Goal: Task Accomplishment & Management: Complete application form

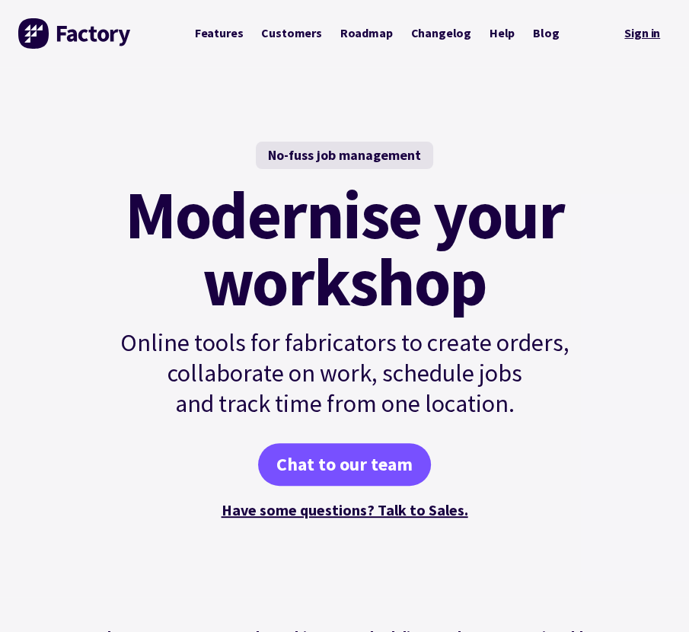
click at [642, 43] on link "Sign in" at bounding box center [642, 33] width 57 height 31
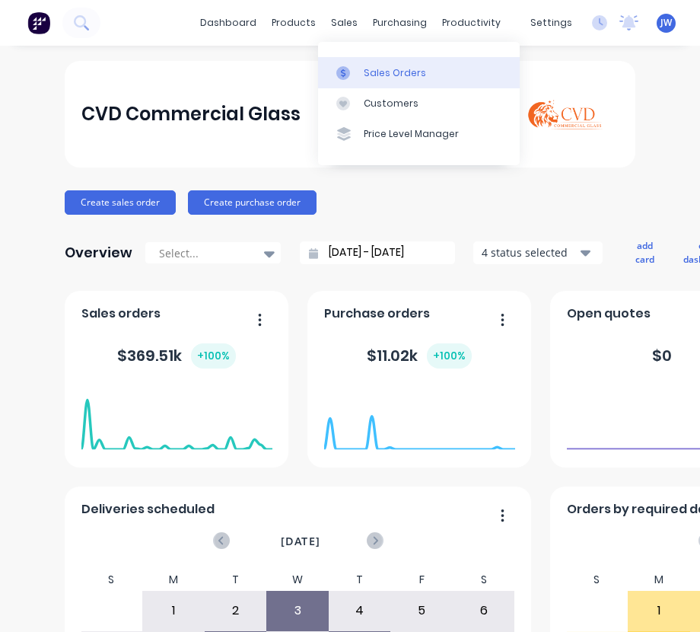
click at [365, 69] on div "Sales Orders" at bounding box center [395, 73] width 62 height 14
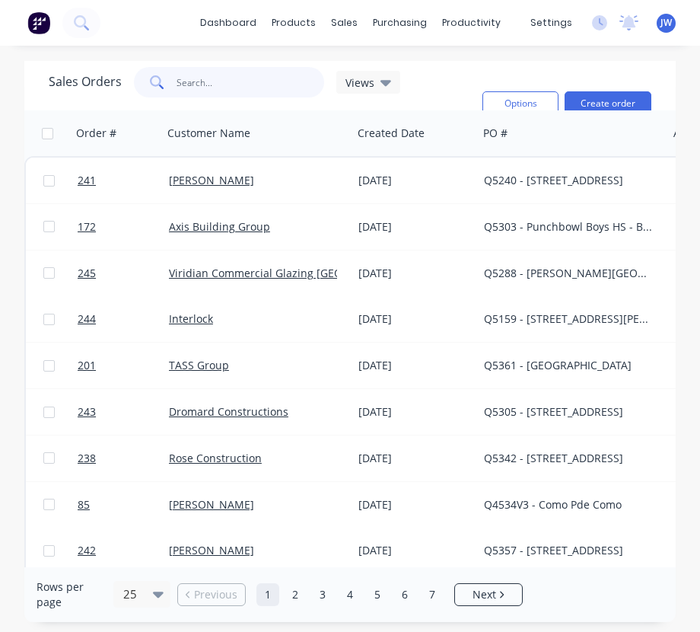
click at [209, 81] on input "text" at bounding box center [251, 82] width 148 height 30
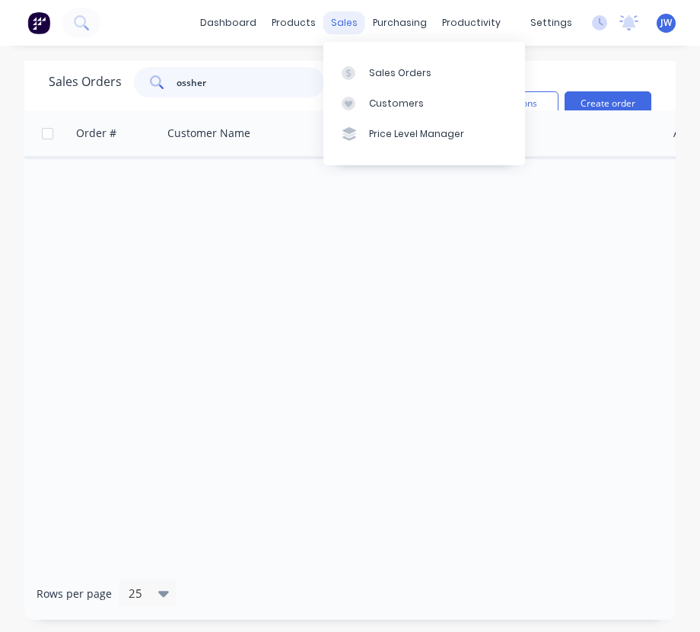
type input "ossher"
click at [342, 26] on div "sales" at bounding box center [345, 22] width 42 height 23
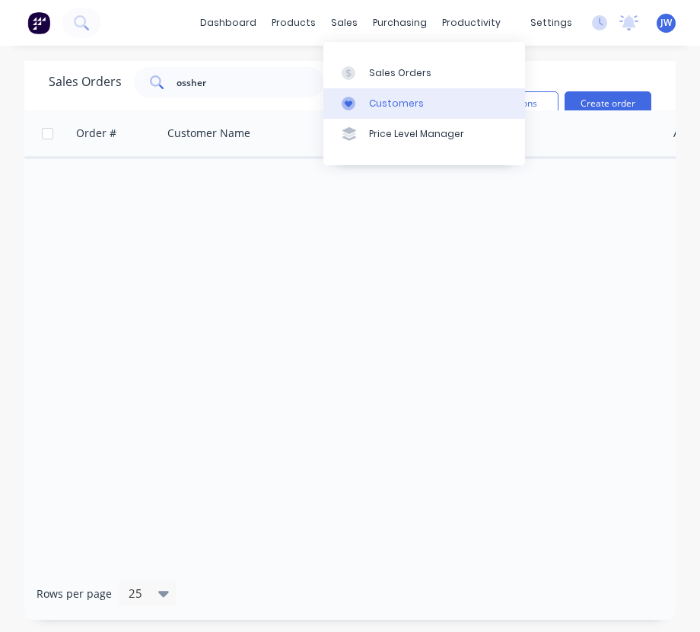
click at [381, 102] on div "Customers" at bounding box center [396, 104] width 55 height 14
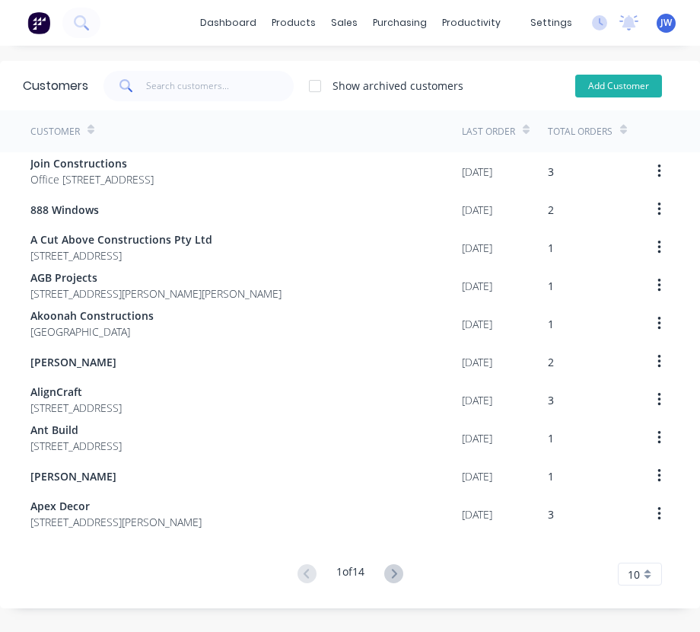
click at [589, 89] on button "Add Customer" at bounding box center [619, 86] width 87 height 23
select select "AU"
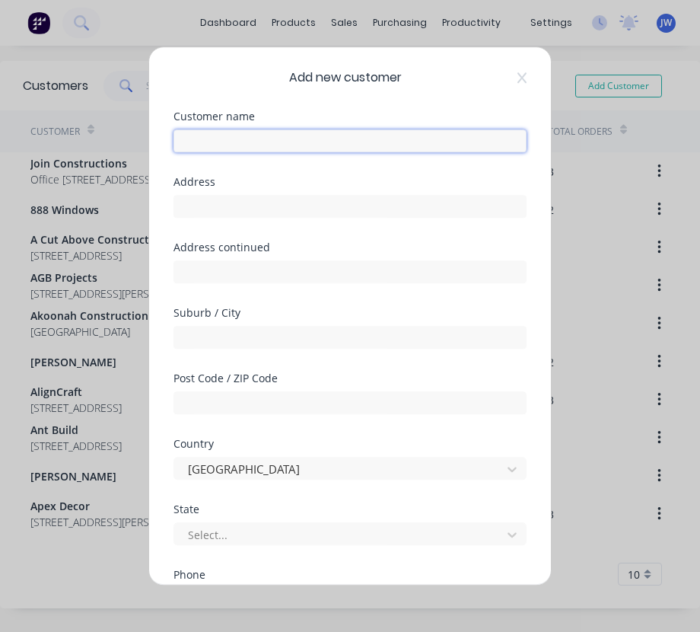
click at [289, 144] on input "text" at bounding box center [350, 140] width 353 height 23
type input "Ossher Design and Build Pty Ltd"
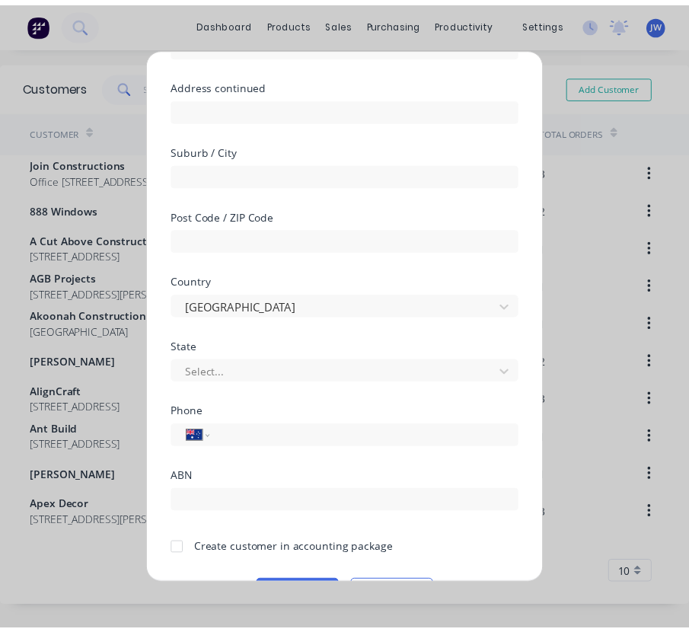
scroll to position [206, 0]
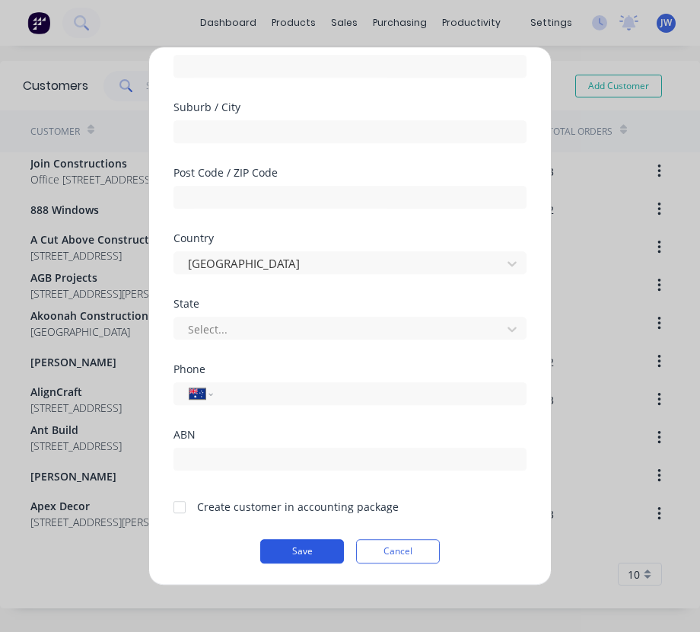
click at [295, 547] on button "Save" at bounding box center [302, 551] width 84 height 24
click at [375, 552] on button "Cancel" at bounding box center [398, 551] width 84 height 24
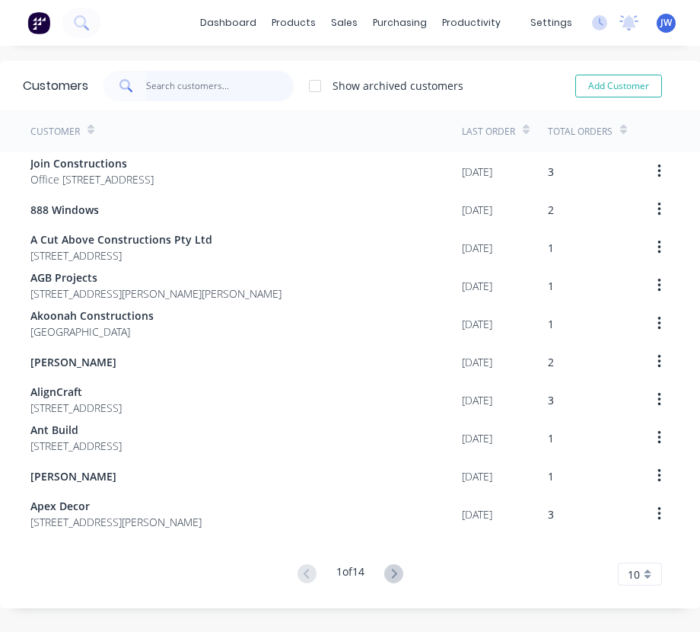
click at [181, 84] on input "text" at bounding box center [220, 86] width 148 height 30
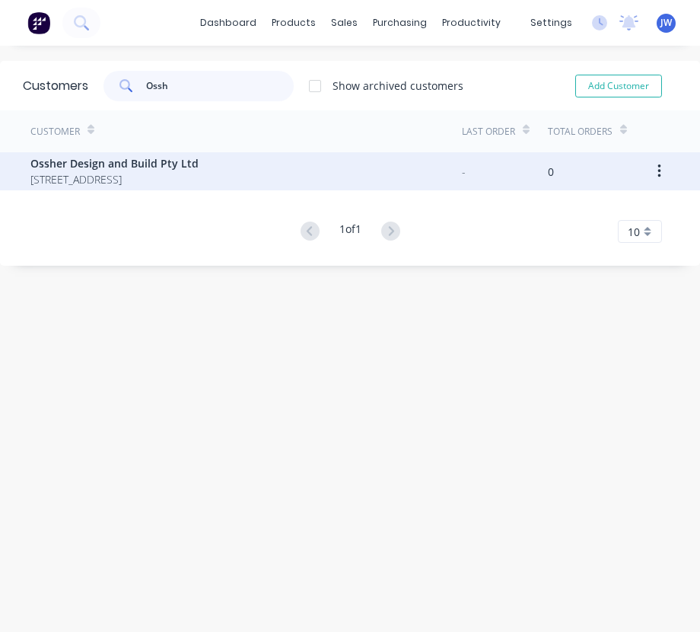
type input "Ossh"
click at [153, 170] on span "Ossher Design and Build Pty Ltd" at bounding box center [114, 163] width 168 height 16
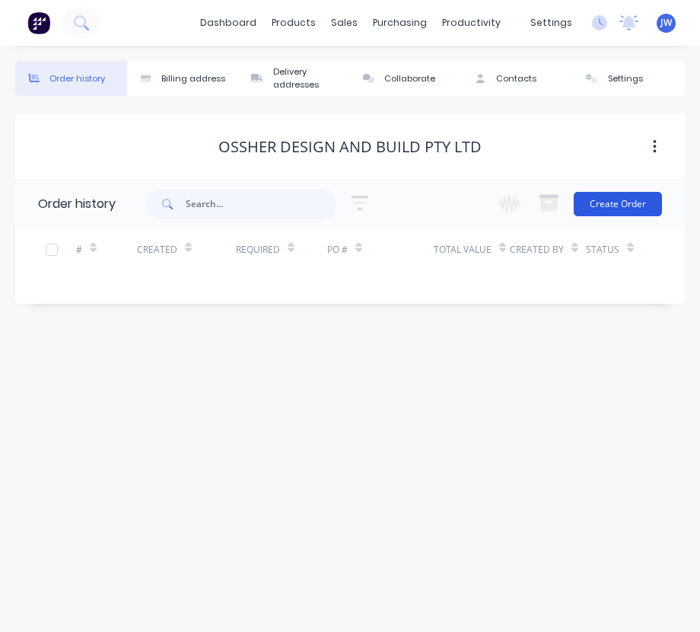
click at [635, 204] on button "Create Order" at bounding box center [618, 204] width 88 height 24
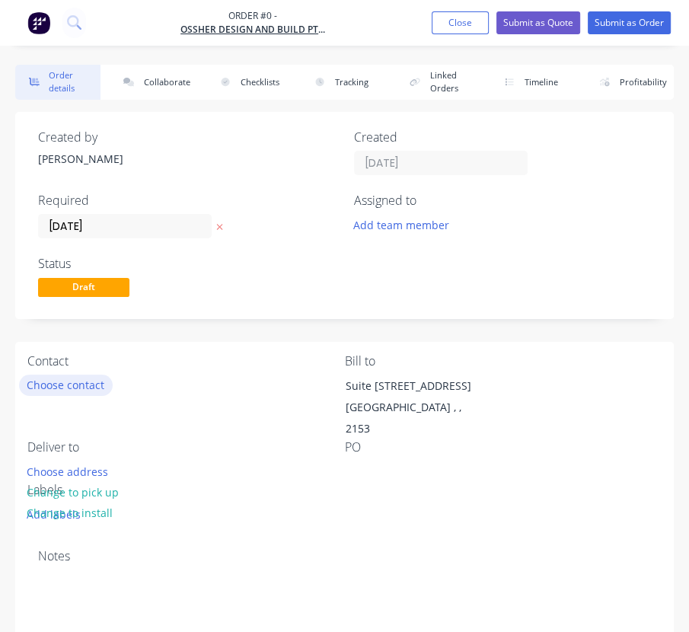
click at [40, 380] on button "Choose contact" at bounding box center [66, 385] width 94 height 21
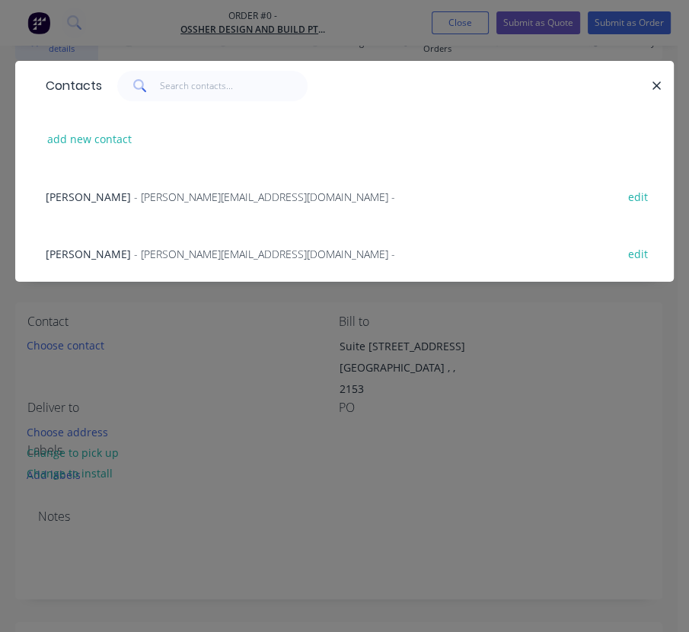
scroll to position [40, 0]
click at [134, 200] on span "- adam@odab.com.au -" at bounding box center [264, 197] width 261 height 14
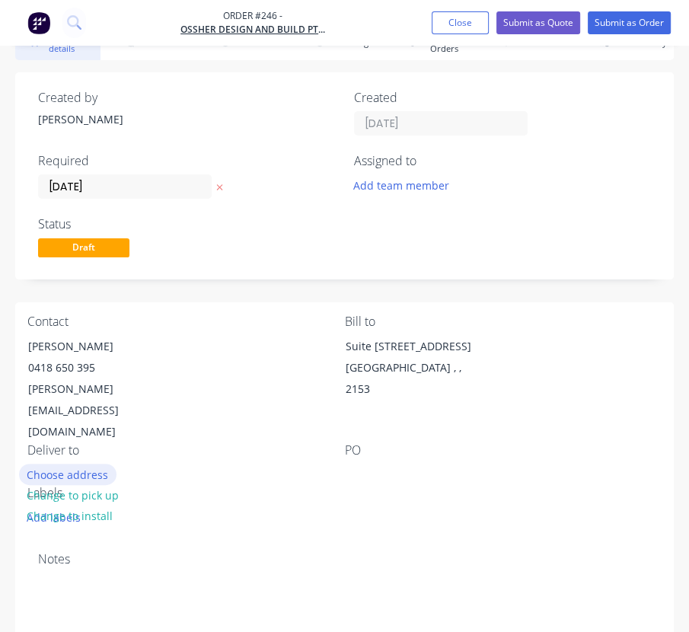
click at [78, 464] on button "Choose address" at bounding box center [67, 474] width 97 height 21
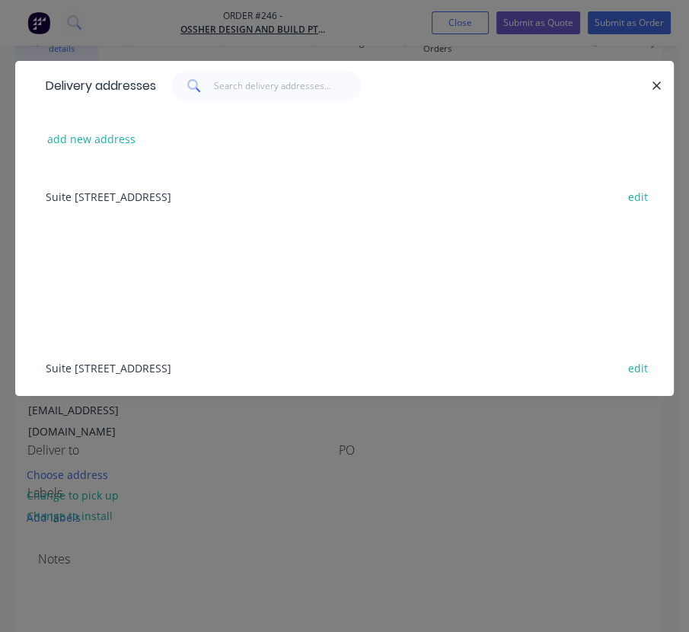
click at [110, 126] on div "add new address" at bounding box center [344, 138] width 613 height 57
click at [104, 142] on button "add new address" at bounding box center [92, 139] width 104 height 21
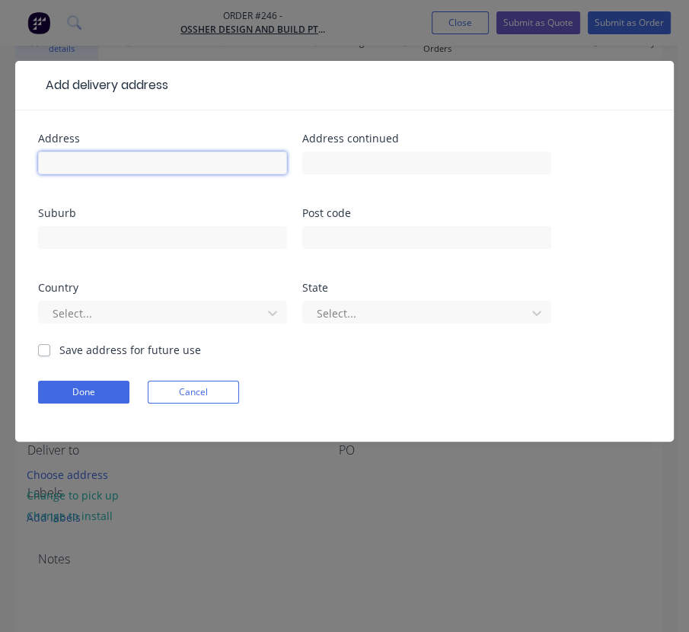
click at [94, 156] on input "text" at bounding box center [162, 163] width 249 height 23
type input "326 Military Road"
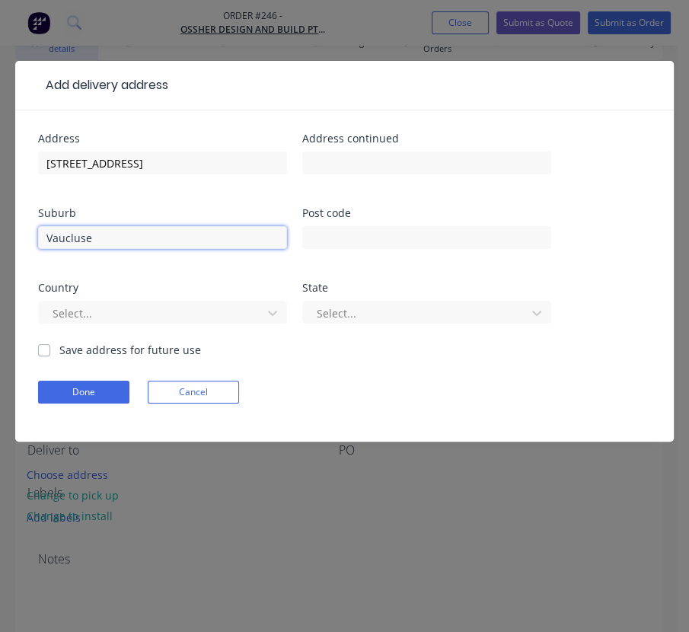
type input "Vaucluse"
click at [59, 349] on label "Save address for future use" at bounding box center [130, 350] width 142 height 16
click at [46, 349] on input "Save address for future use" at bounding box center [44, 349] width 12 height 14
checkbox input "true"
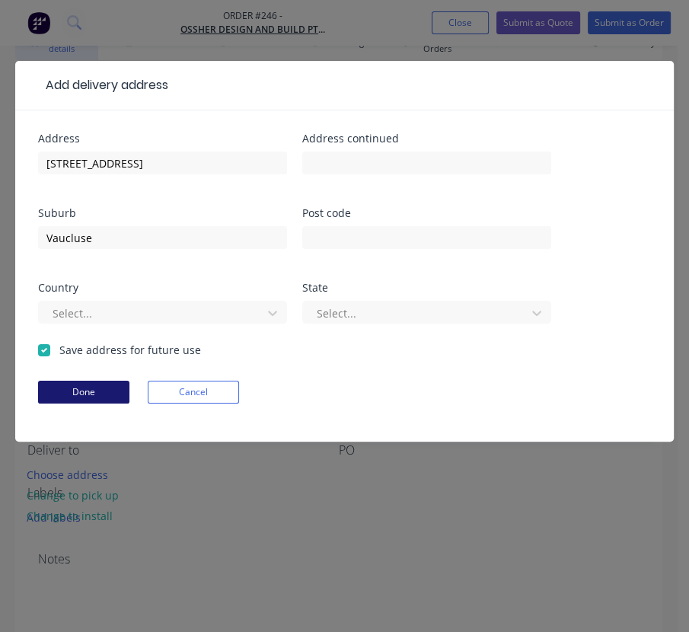
click at [59, 394] on button "Done" at bounding box center [83, 392] width 91 height 23
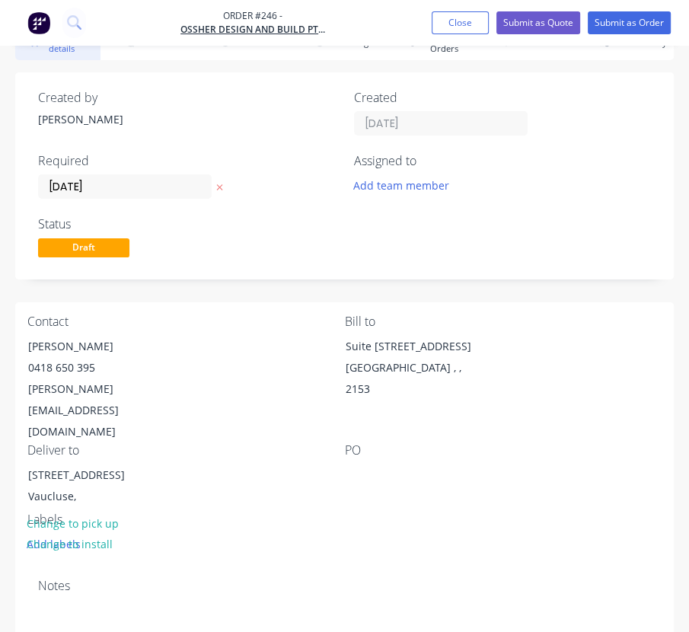
click at [362, 443] on div "PO" at bounding box center [503, 450] width 317 height 14
click at [350, 443] on div "PO" at bounding box center [503, 450] width 317 height 14
click at [369, 443] on div "PO" at bounding box center [503, 450] width 317 height 14
click at [357, 464] on div at bounding box center [357, 475] width 24 height 22
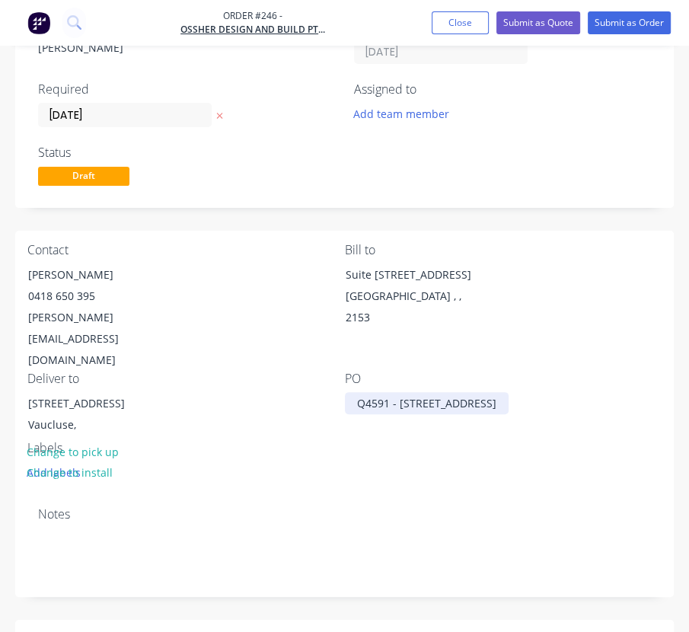
scroll to position [116, 0]
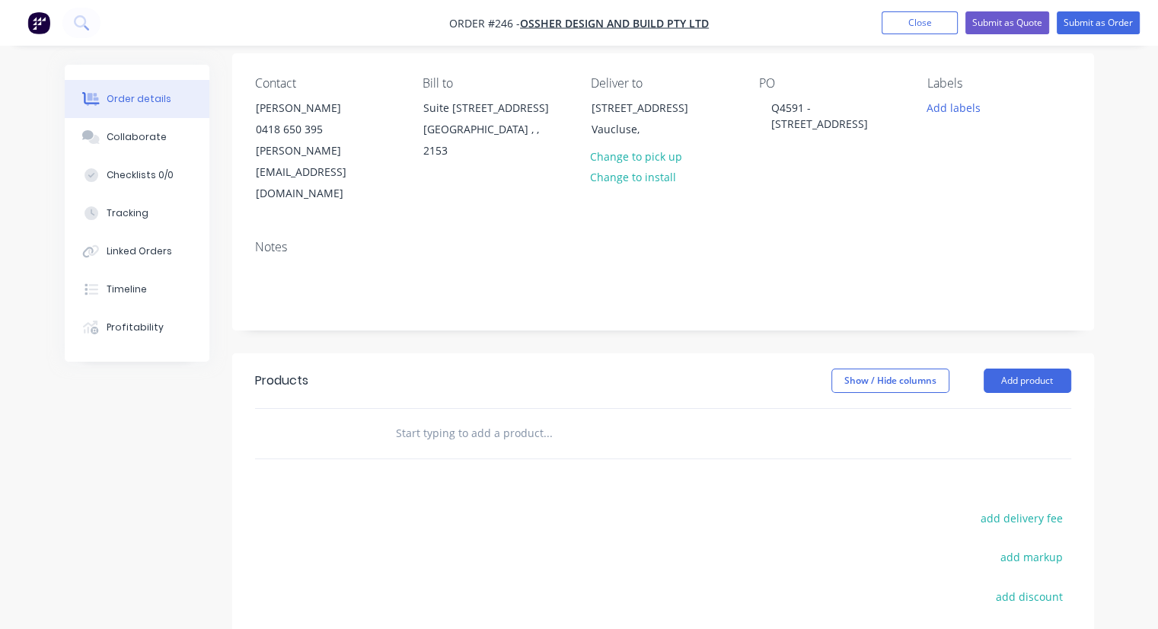
click at [499, 418] on input "text" at bounding box center [547, 433] width 305 height 30
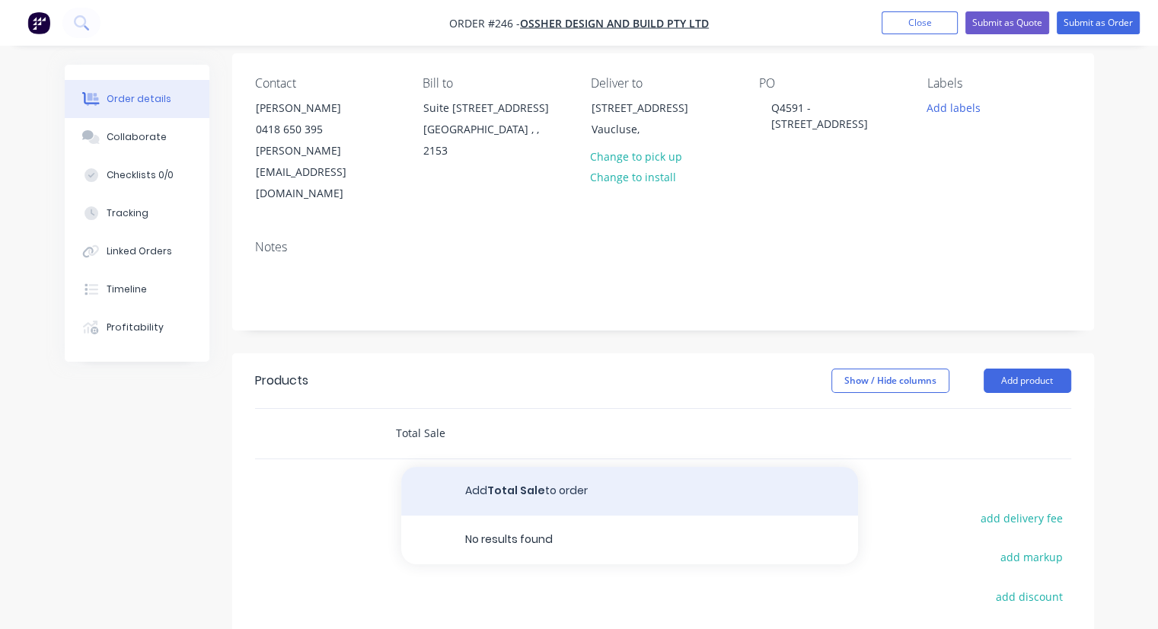
type input "Total Sale"
click at [481, 467] on button "Add Total Sale to order" at bounding box center [629, 491] width 457 height 49
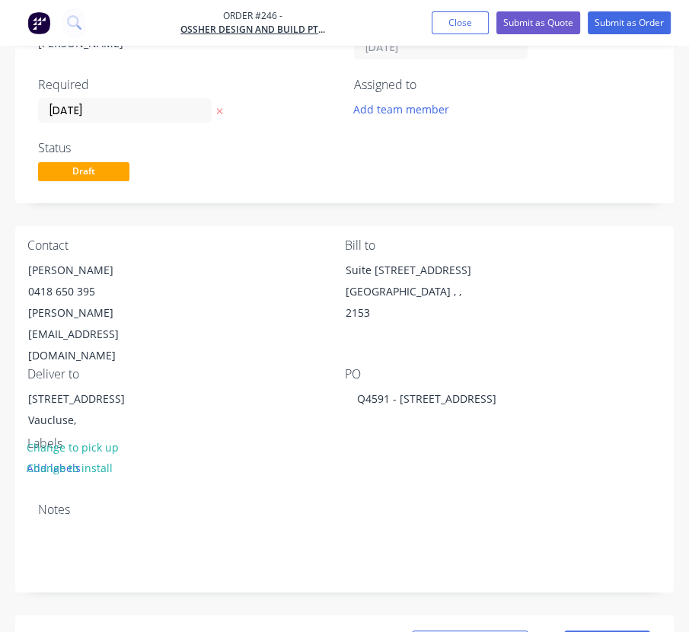
click at [372, 420] on div "Contact Adam Ossher 0418 650 395 adam@odab.com.au Bill to Suite 306/4 Columbia …" at bounding box center [344, 358] width 659 height 264
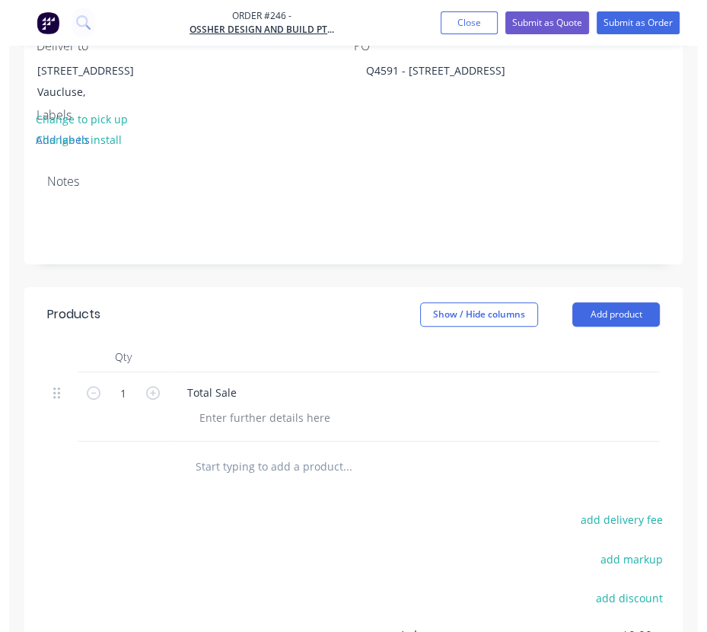
scroll to position [463, 0]
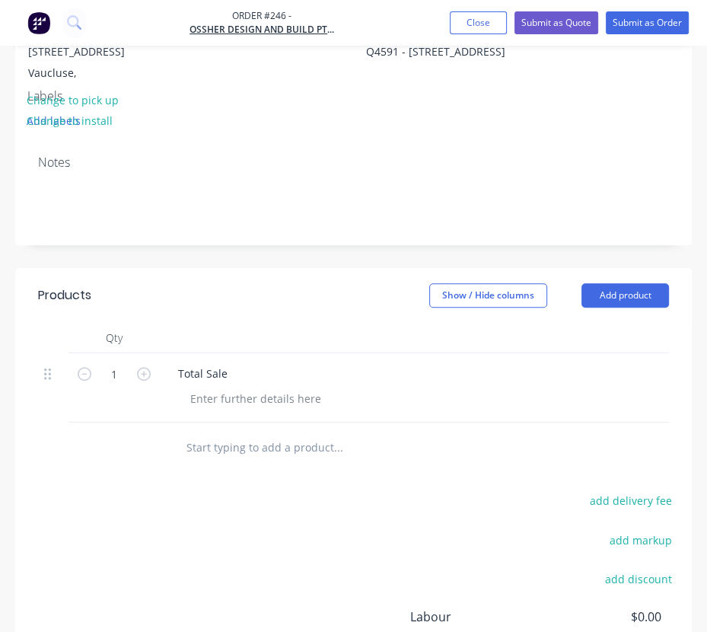
click at [364, 433] on div at bounding box center [315, 447] width 297 height 49
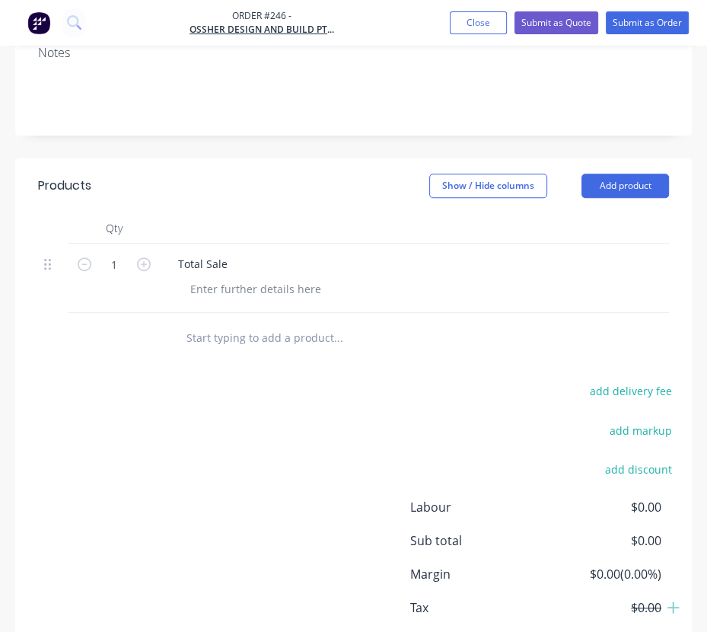
scroll to position [618, 0]
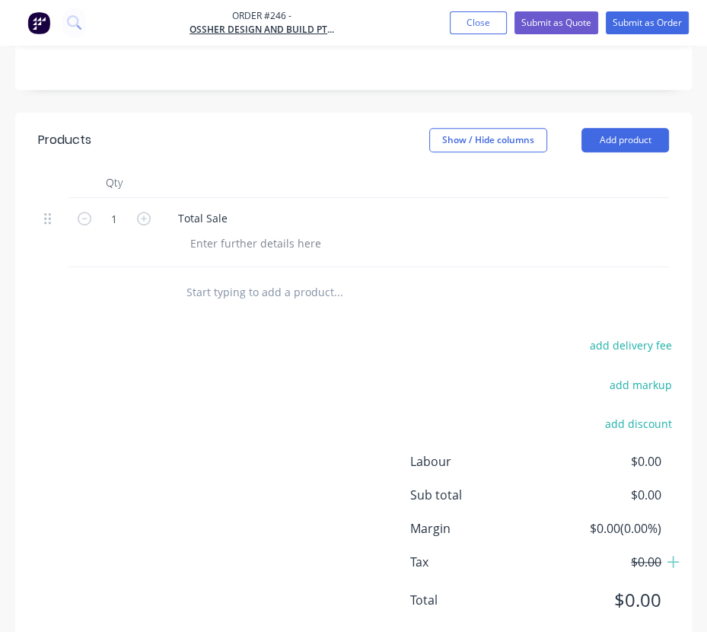
click at [530, 207] on div "Total Sale" at bounding box center [426, 218] width 521 height 22
click at [560, 207] on div "Total Sale" at bounding box center [426, 218] width 521 height 22
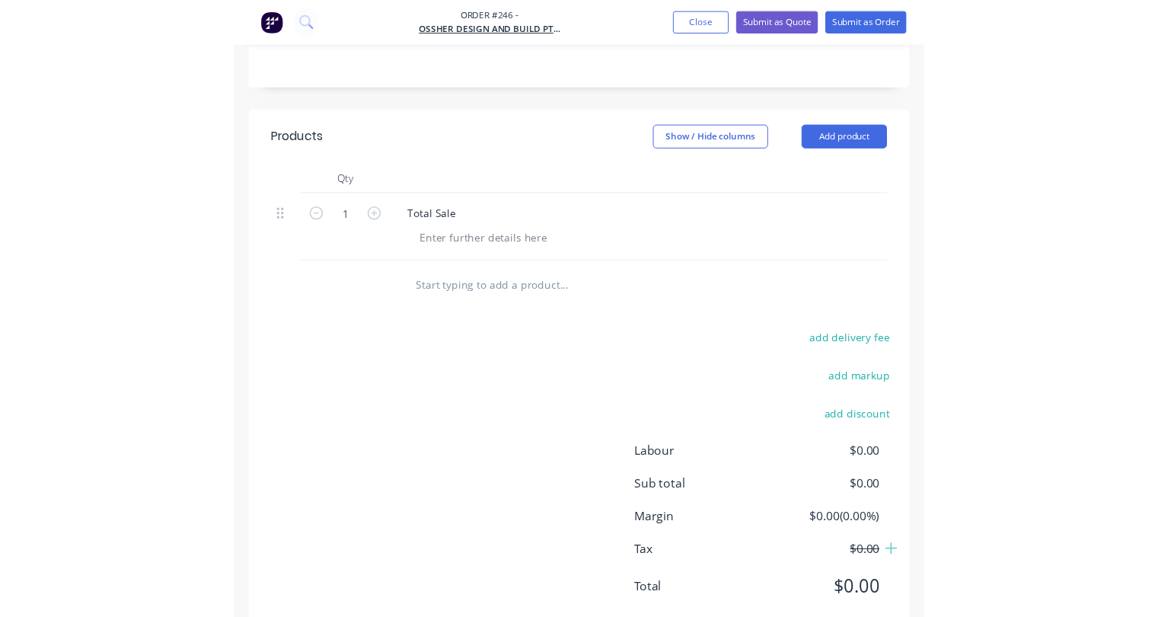
scroll to position [400, 0]
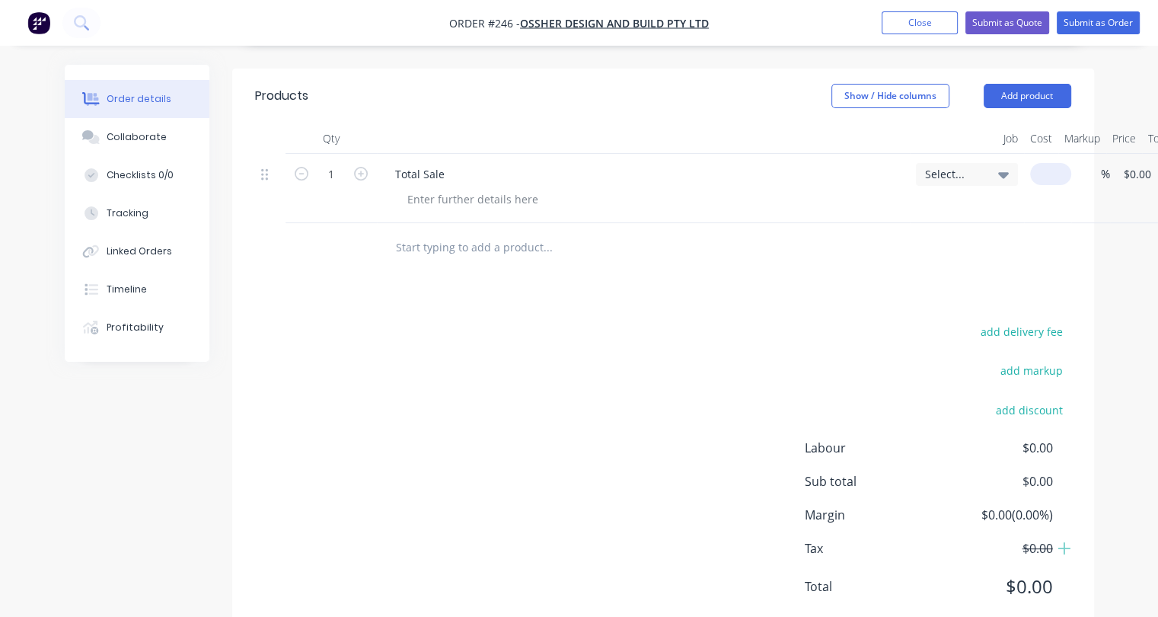
click at [700, 163] on input at bounding box center [1053, 174] width 35 height 22
click at [700, 163] on input at bounding box center [1045, 174] width 18 height 22
type input "$55,150.96"
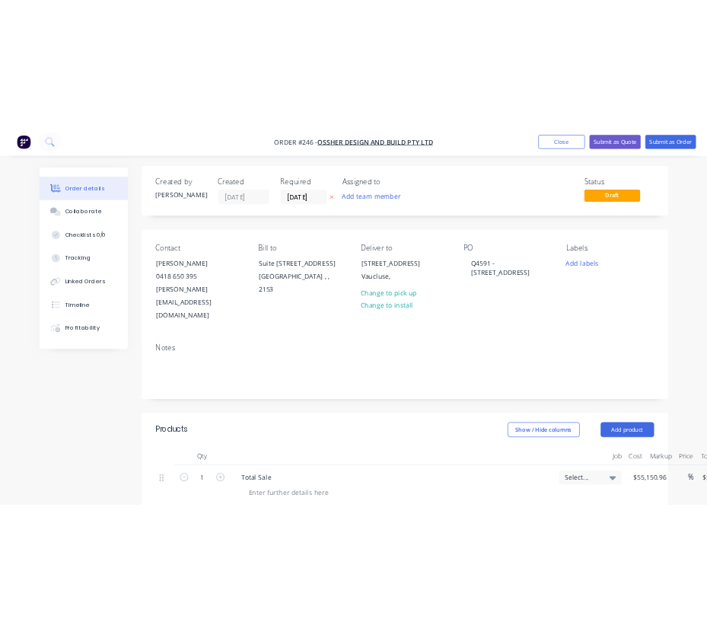
scroll to position [0, 0]
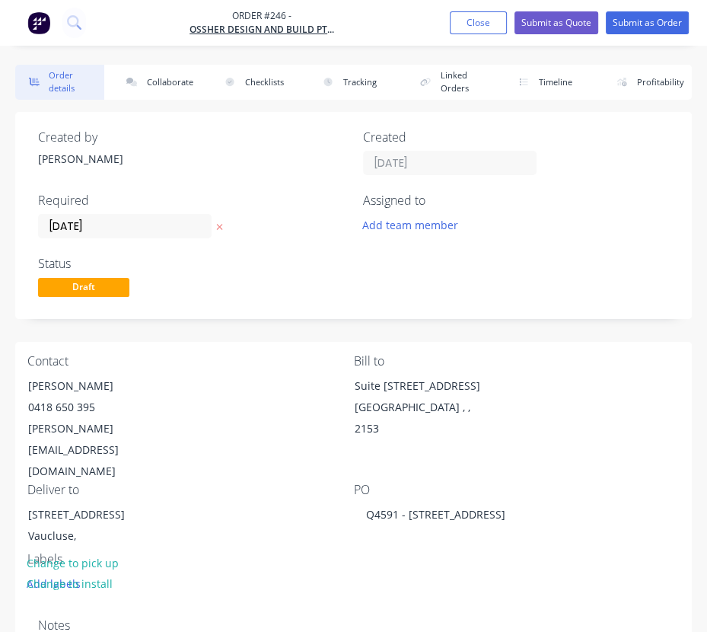
click at [534, 213] on div "Assigned to Add team member" at bounding box center [516, 215] width 307 height 45
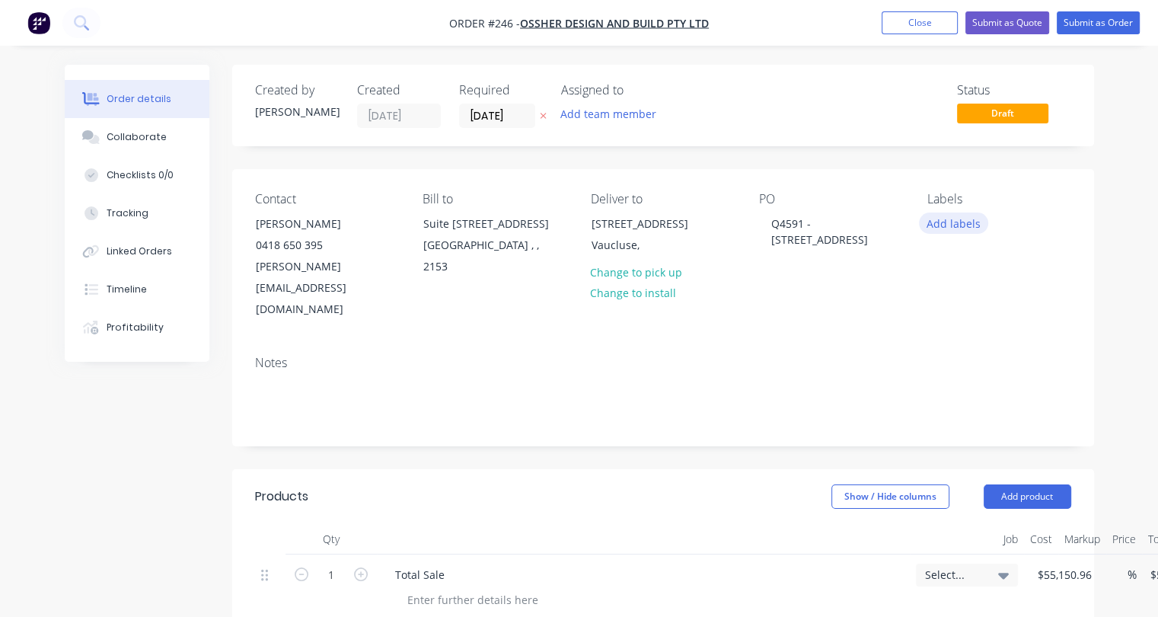
click at [700, 229] on button "Add labels" at bounding box center [954, 222] width 70 height 21
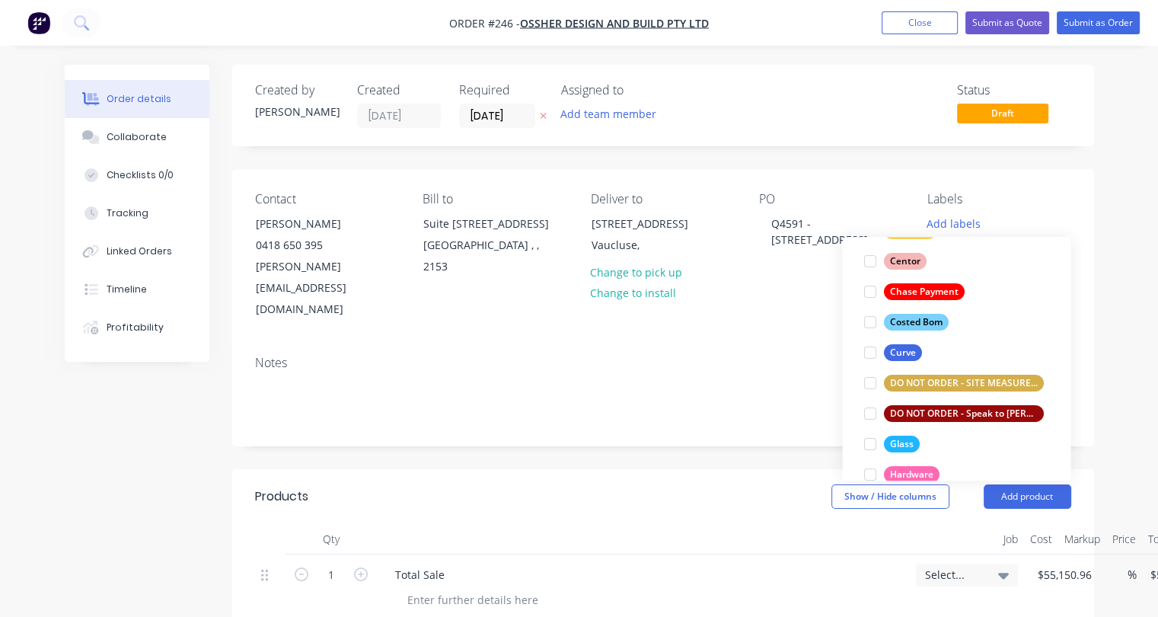
scroll to position [137, 0]
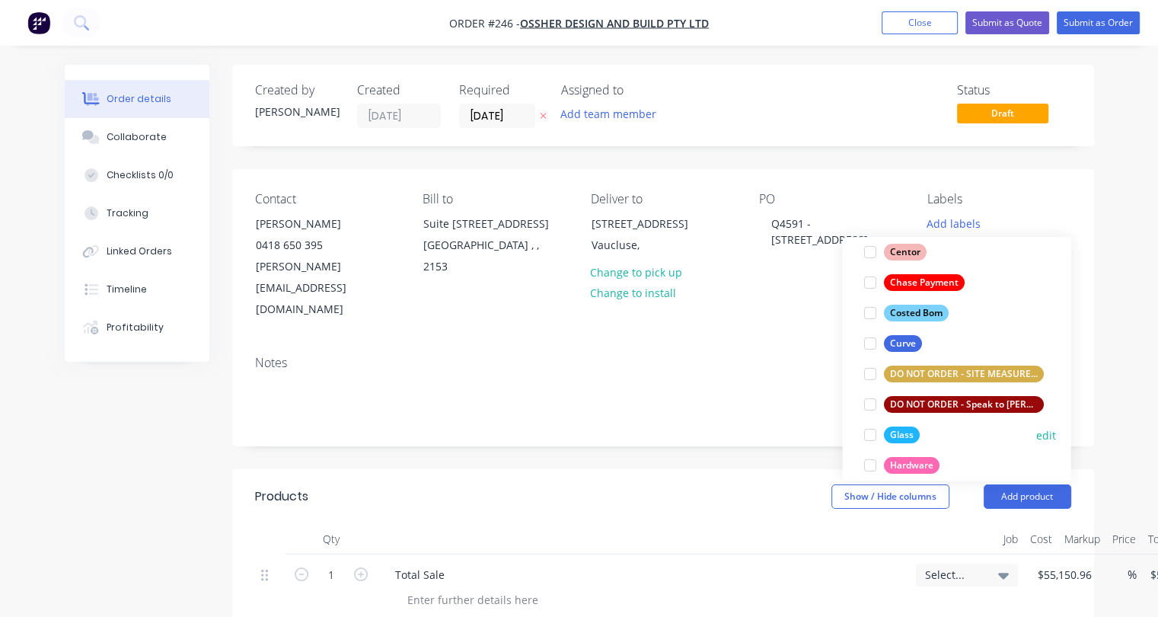
click at [700, 432] on div at bounding box center [869, 434] width 30 height 30
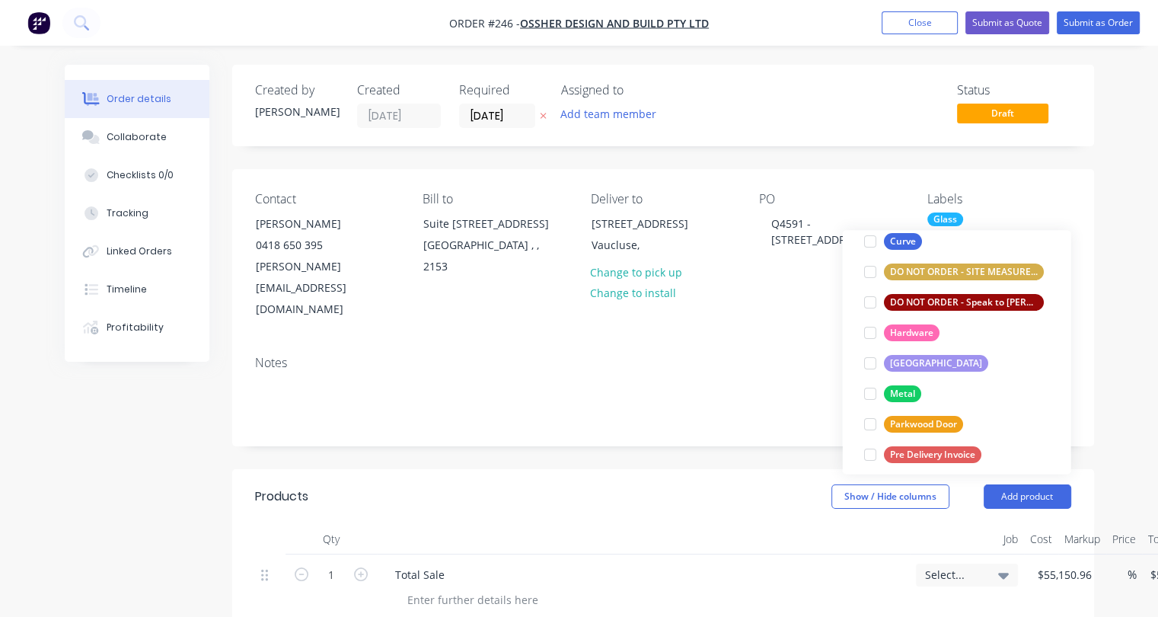
scroll to position [289, 0]
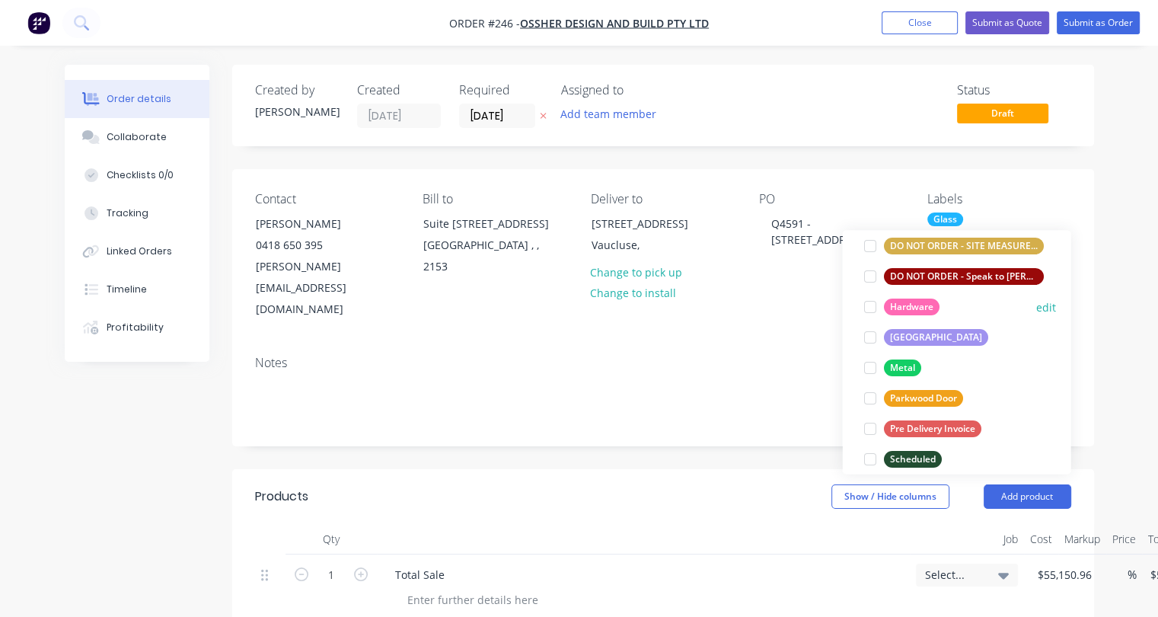
click at [700, 306] on div at bounding box center [869, 307] width 30 height 30
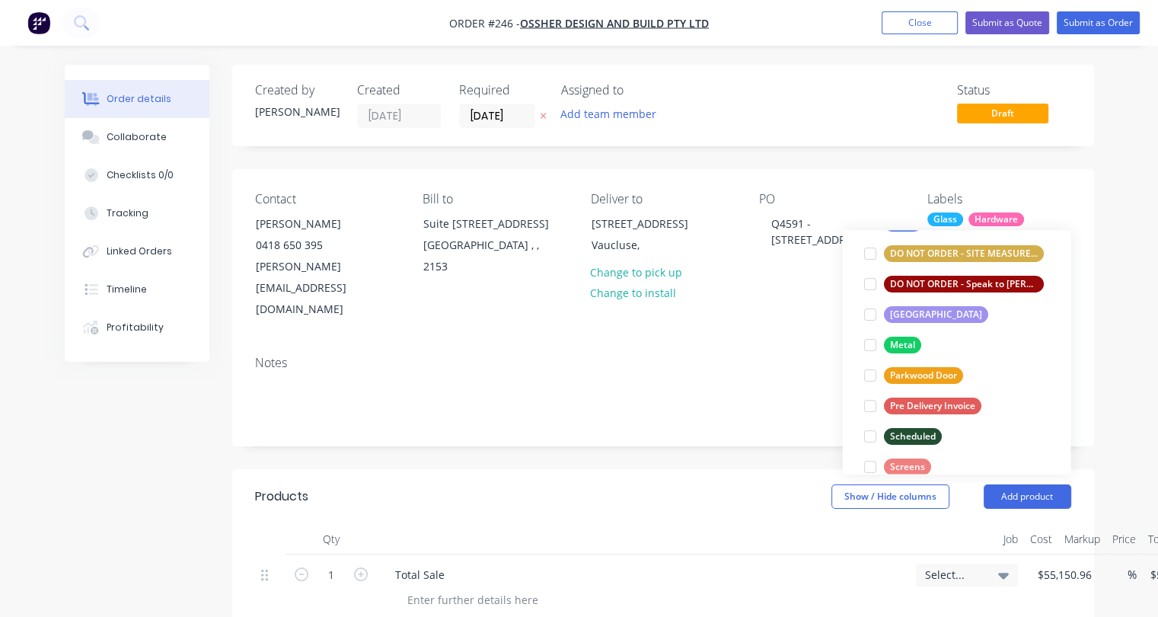
scroll to position [323, 0]
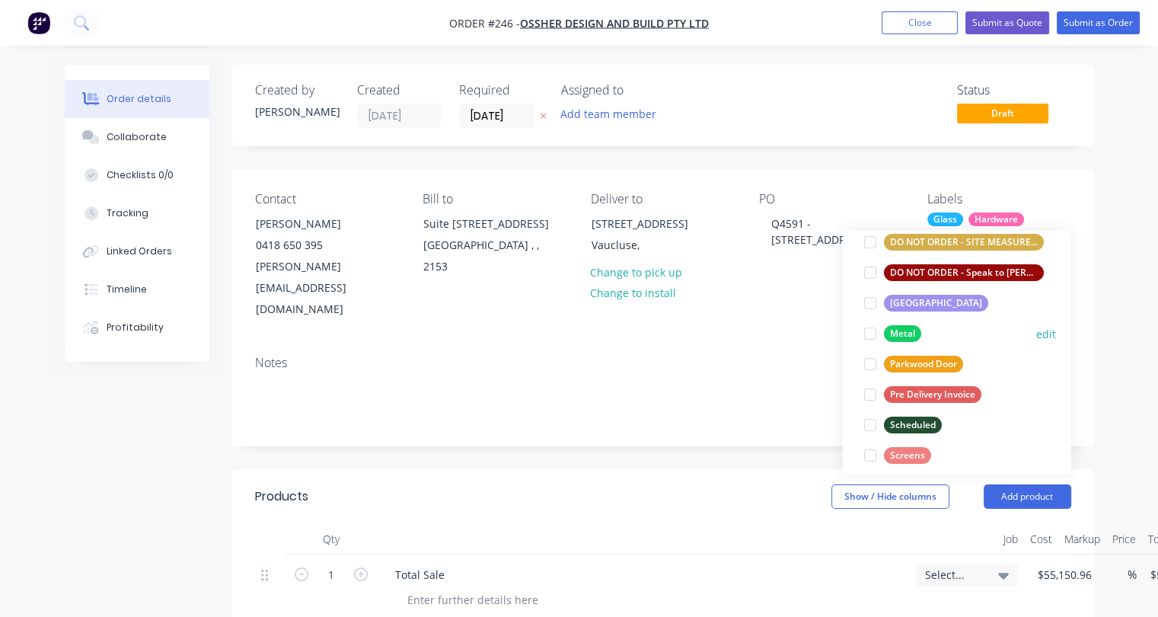
click at [700, 335] on div at bounding box center [869, 333] width 30 height 30
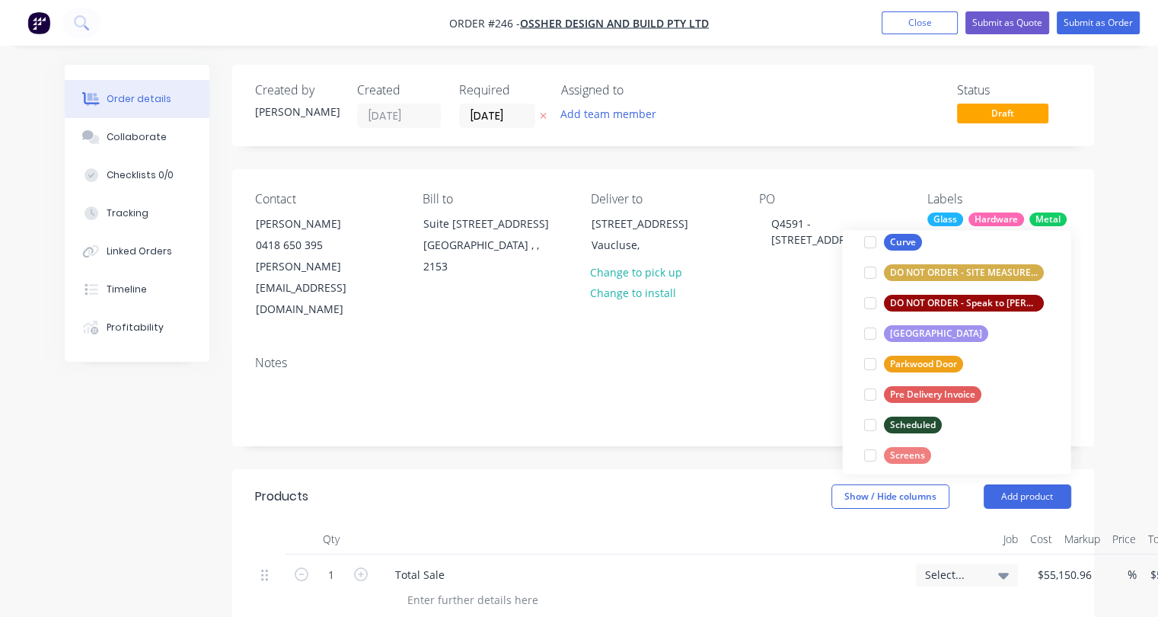
scroll to position [79, 0]
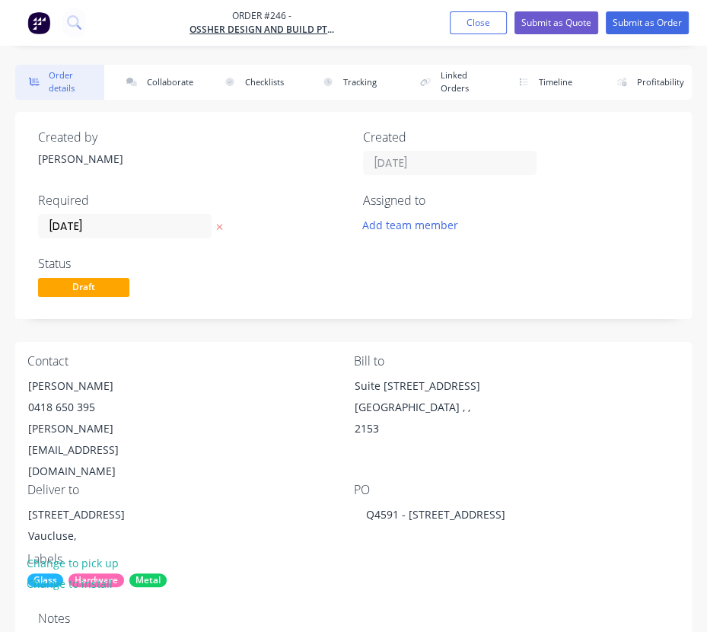
click at [557, 244] on div "Created by jeffrey Created 11/09/25 Required 11/09/25 Assigned to Add team memb…" at bounding box center [353, 215] width 677 height 207
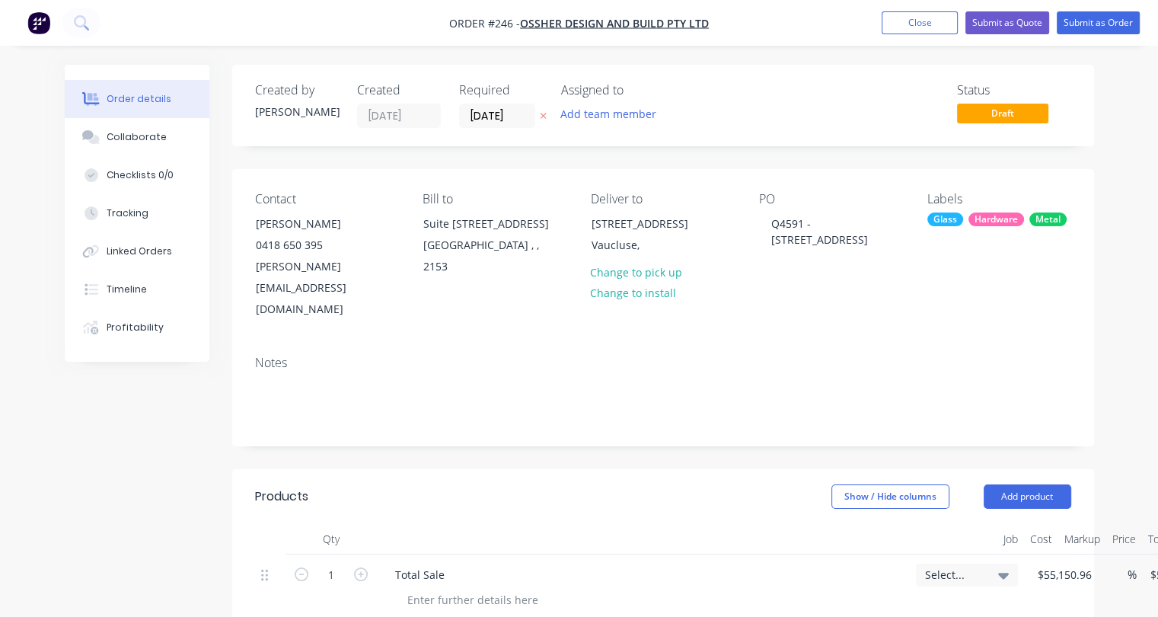
click at [700, 220] on div "Glass" at bounding box center [945, 219] width 36 height 14
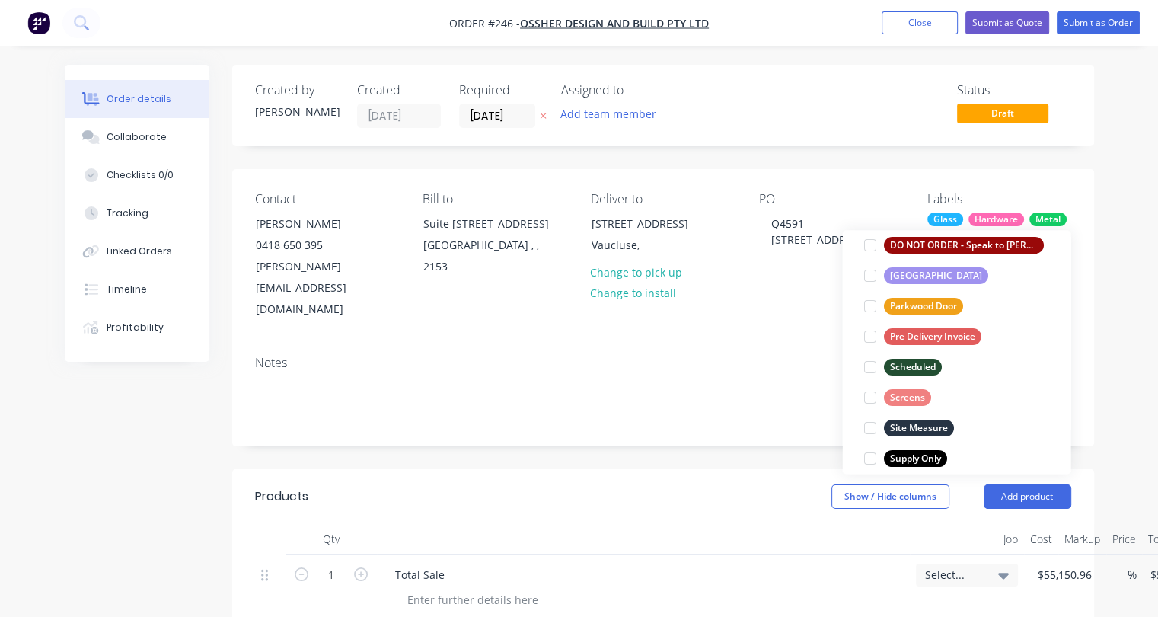
scroll to position [396, 0]
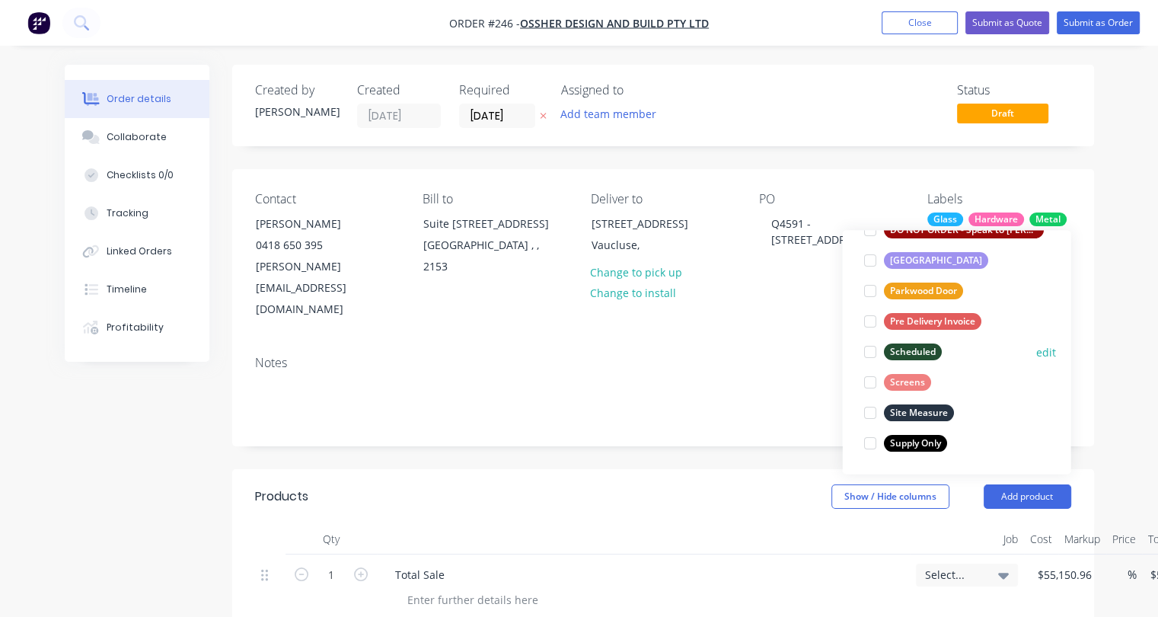
click at [700, 352] on div at bounding box center [869, 352] width 30 height 30
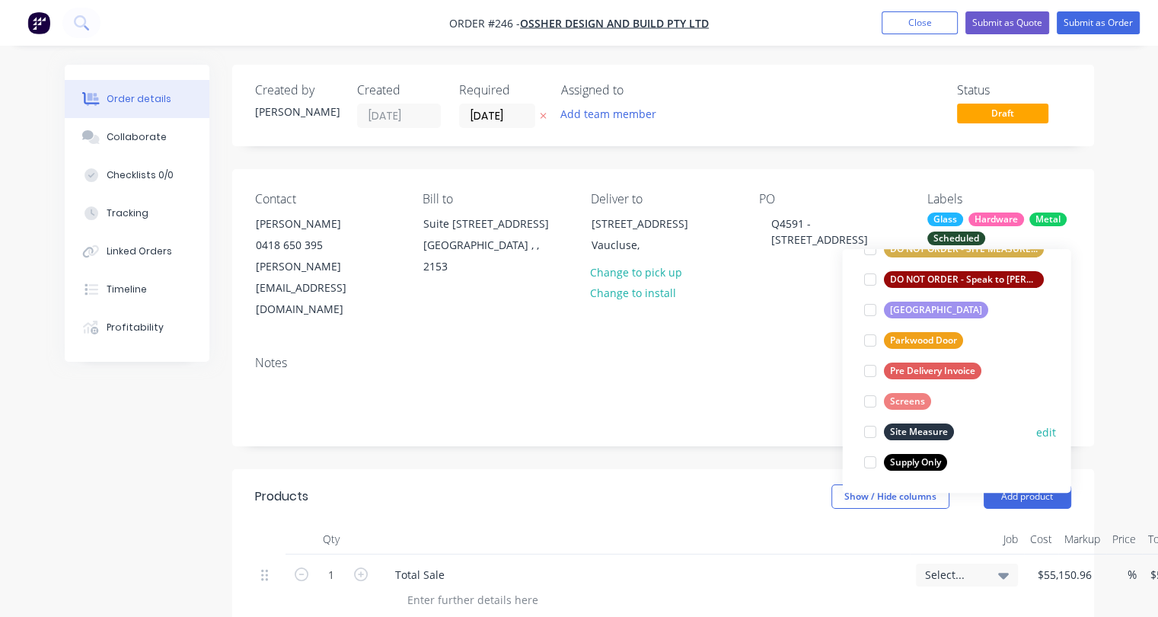
click at [700, 433] on div at bounding box center [869, 431] width 30 height 30
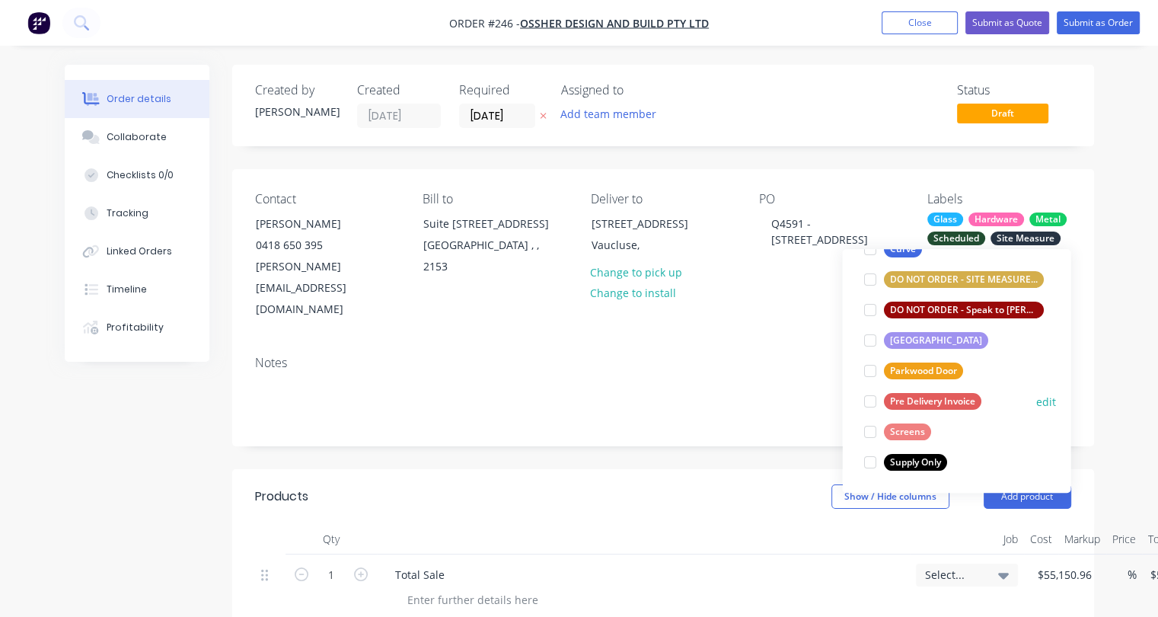
click at [700, 404] on div at bounding box center [869, 401] width 30 height 30
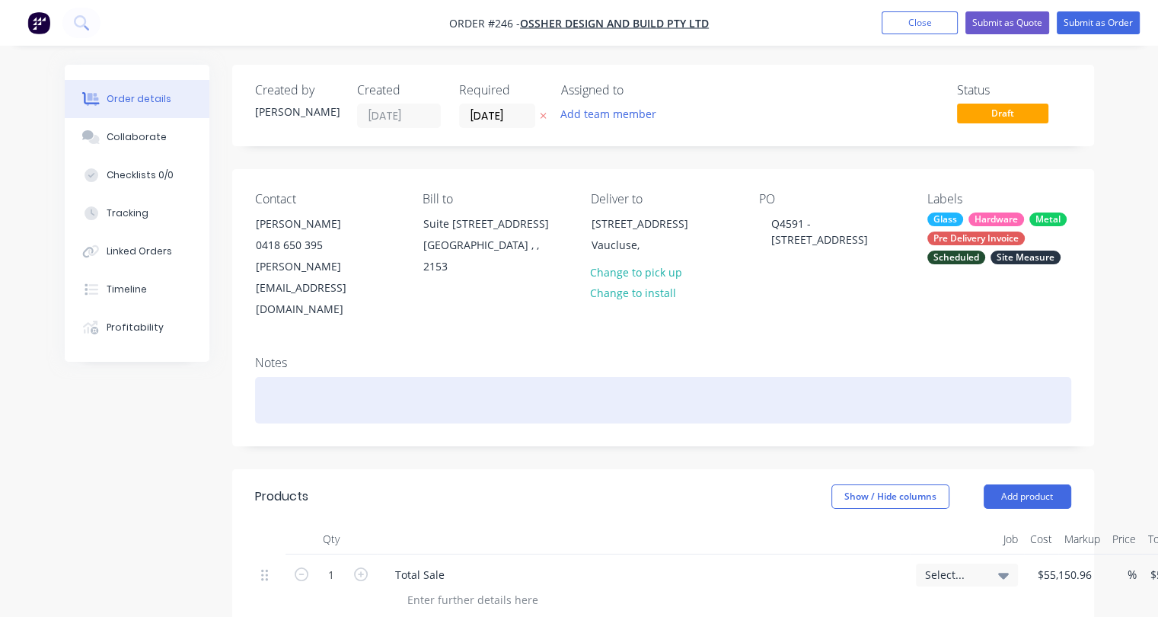
click at [700, 377] on div at bounding box center [663, 400] width 816 height 46
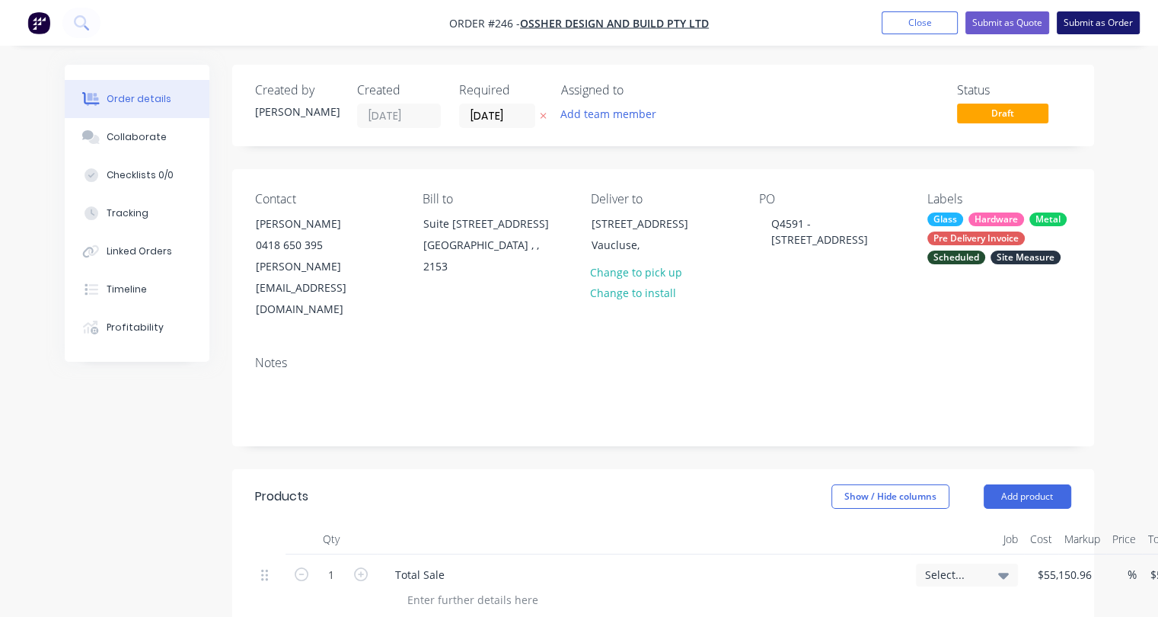
click at [700, 29] on button "Submit as Order" at bounding box center [1098, 22] width 83 height 23
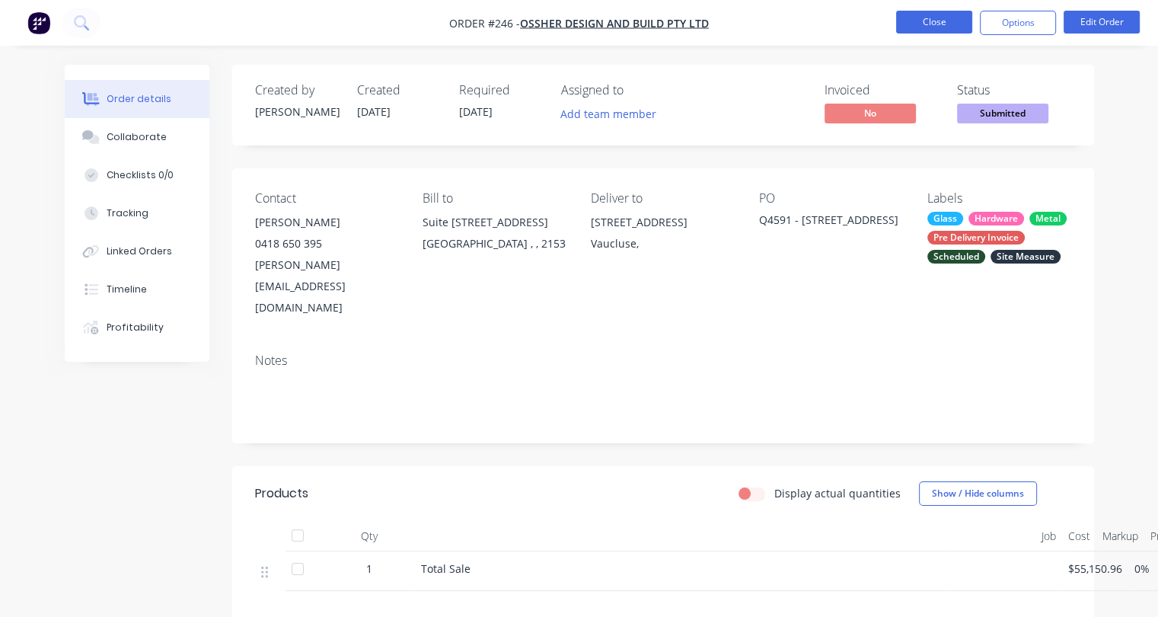
click at [700, 28] on button "Close" at bounding box center [934, 22] width 76 height 23
